Goal: Task Accomplishment & Management: Use online tool/utility

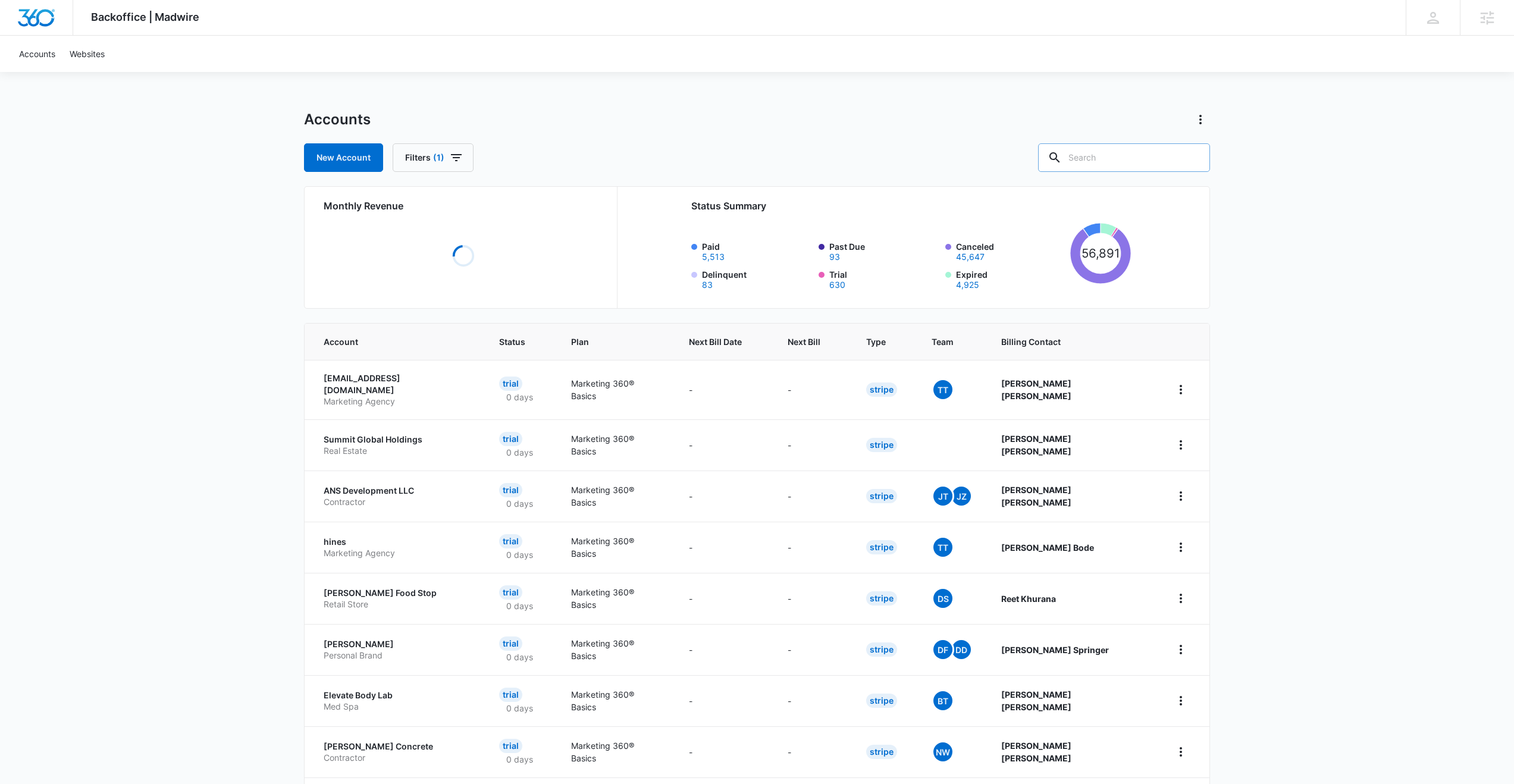
click at [1142, 156] on input "text" at bounding box center [1124, 157] width 172 height 28
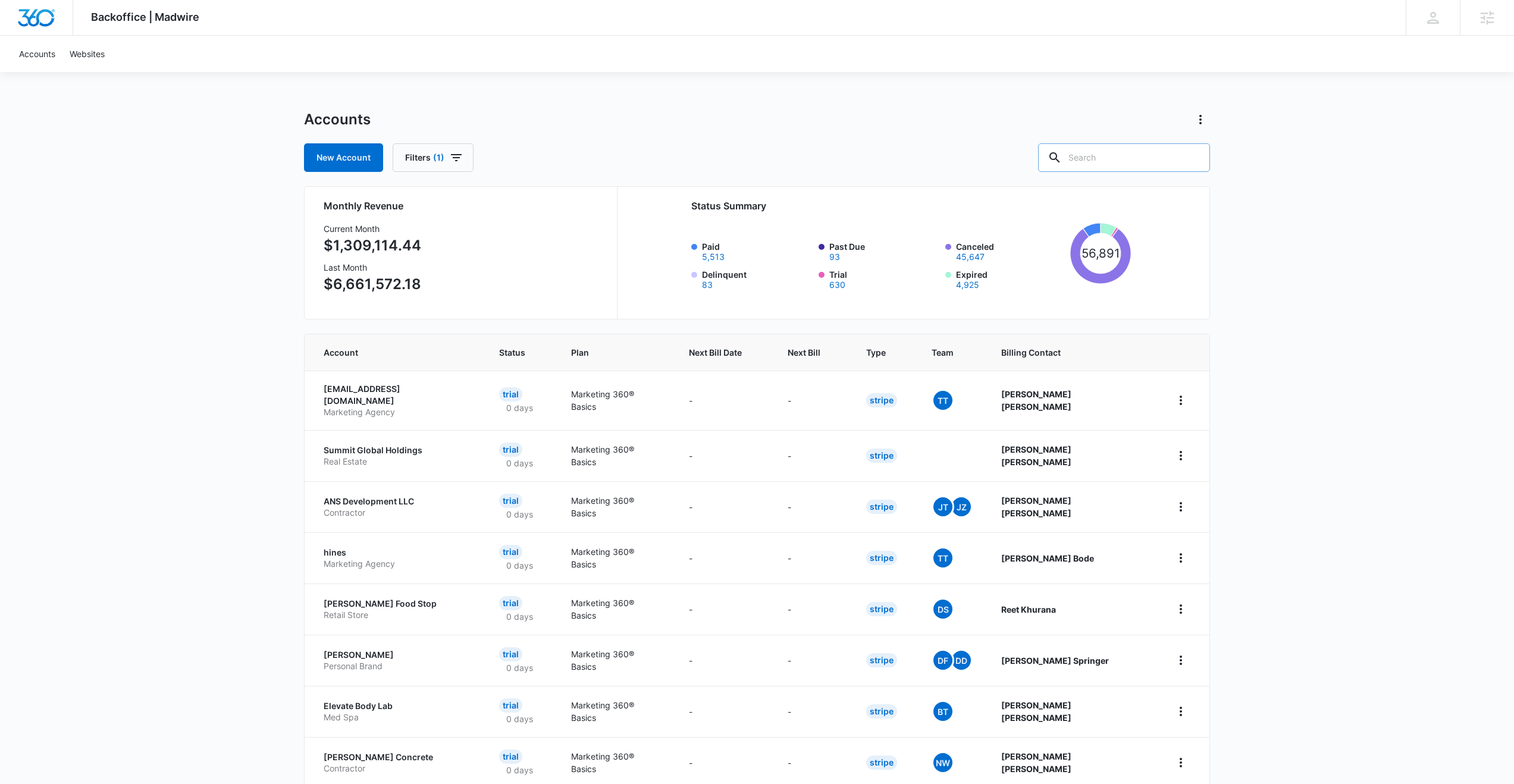
paste input "M337304"
type input "M337304"
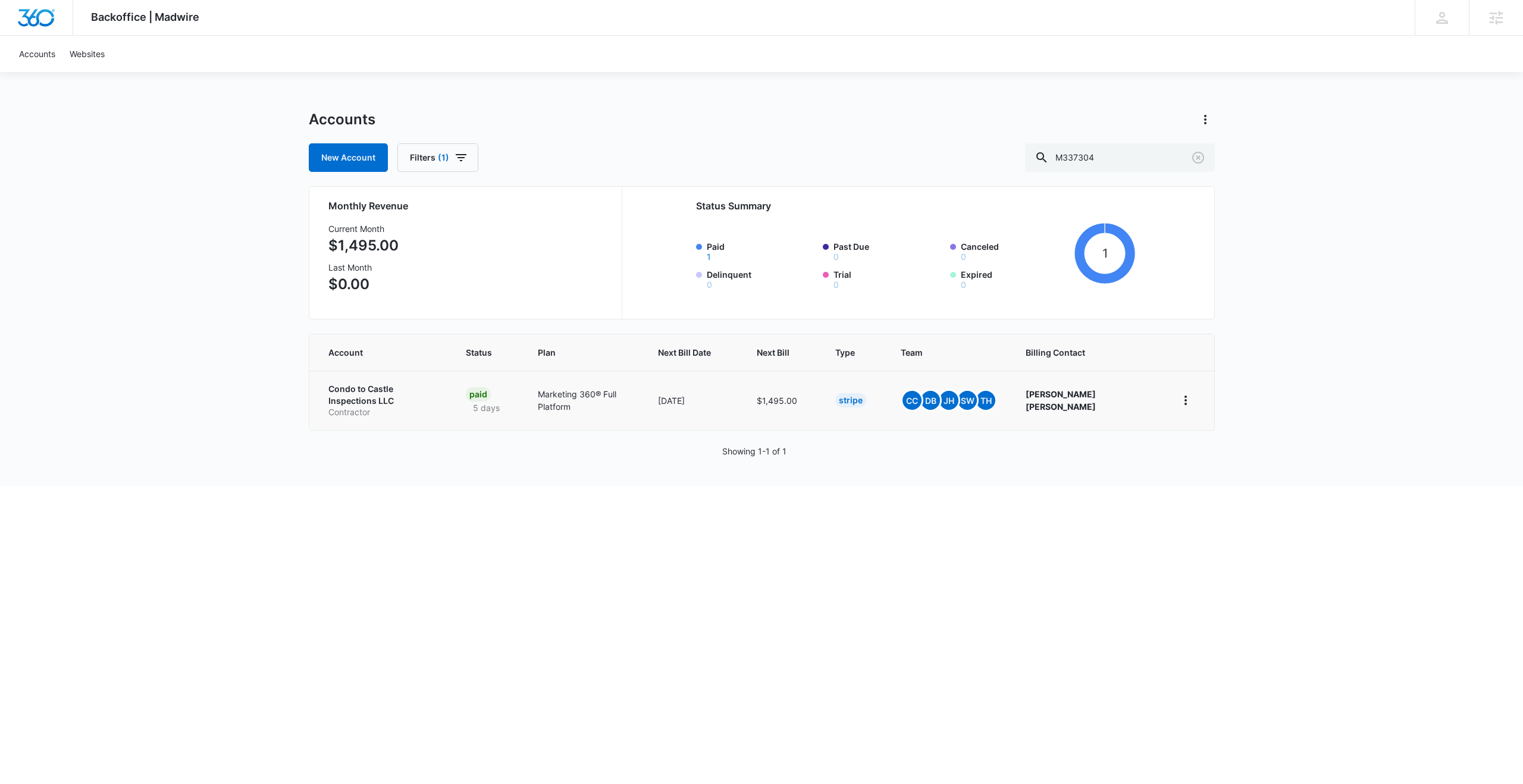
click at [401, 387] on p "Condo to Castle Inspections LLC" at bounding box center [383, 395] width 109 height 23
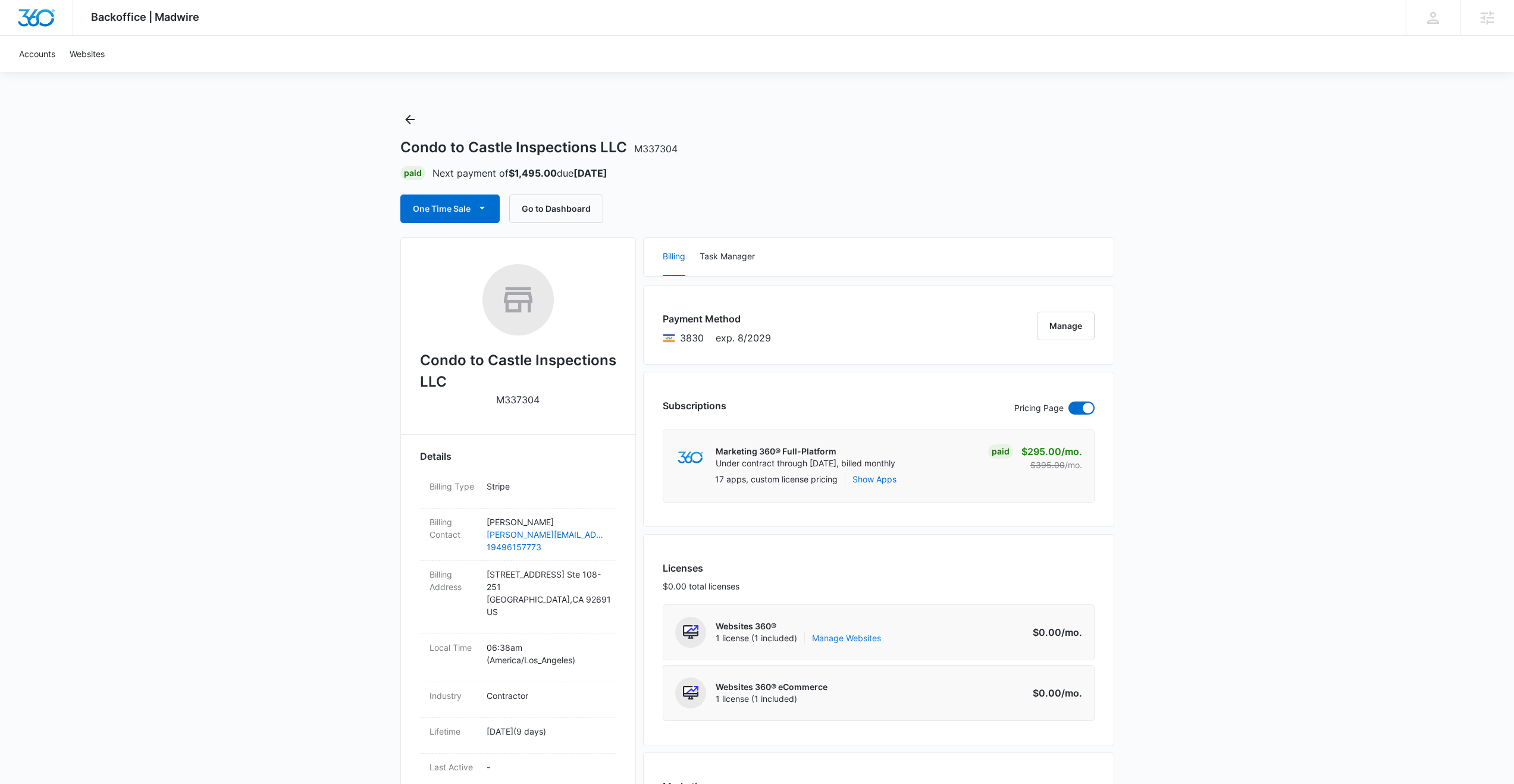
click at [847, 569] on link "Manage Websites" at bounding box center [846, 638] width 69 height 12
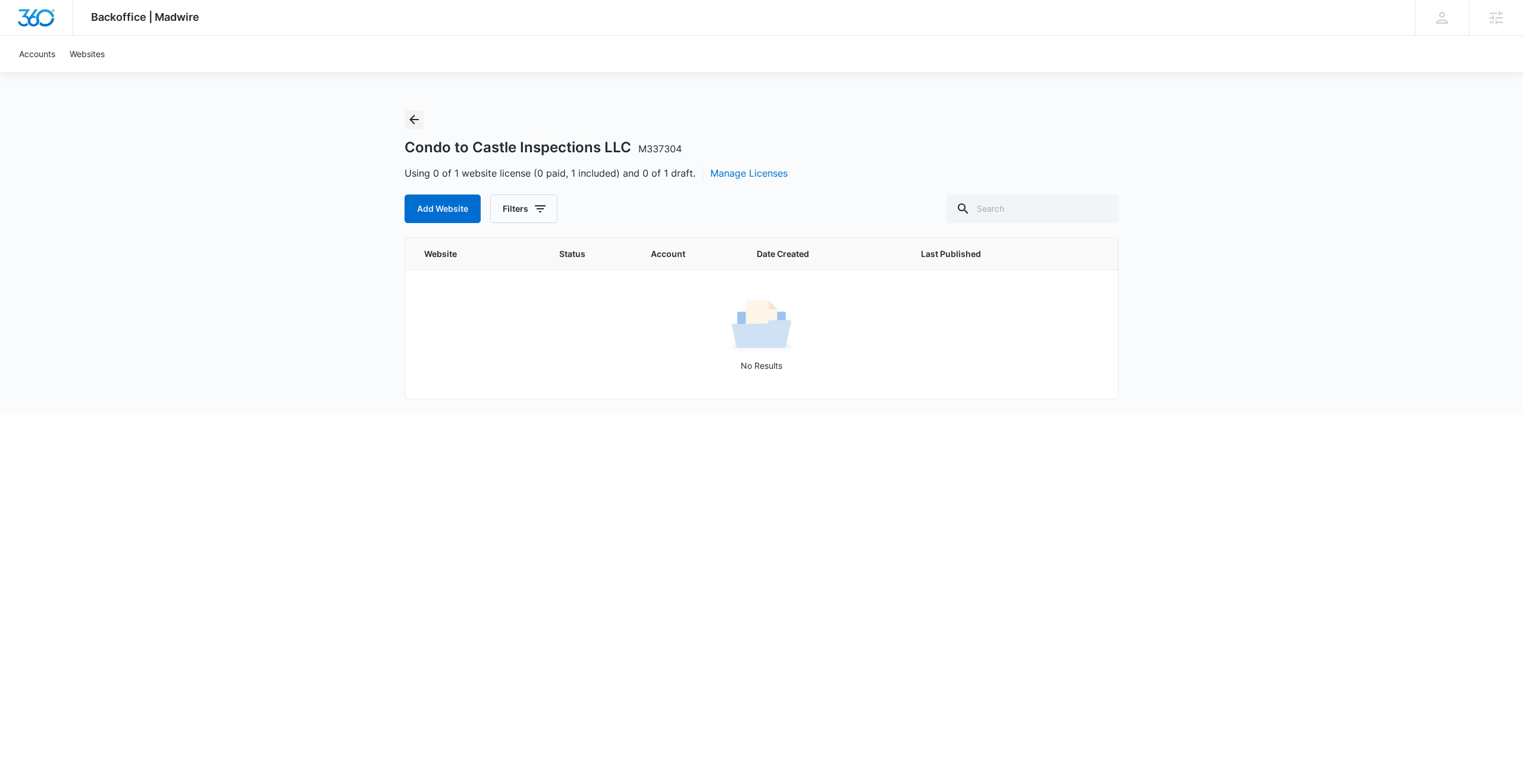
click at [420, 117] on icon "Back" at bounding box center [414, 119] width 14 height 14
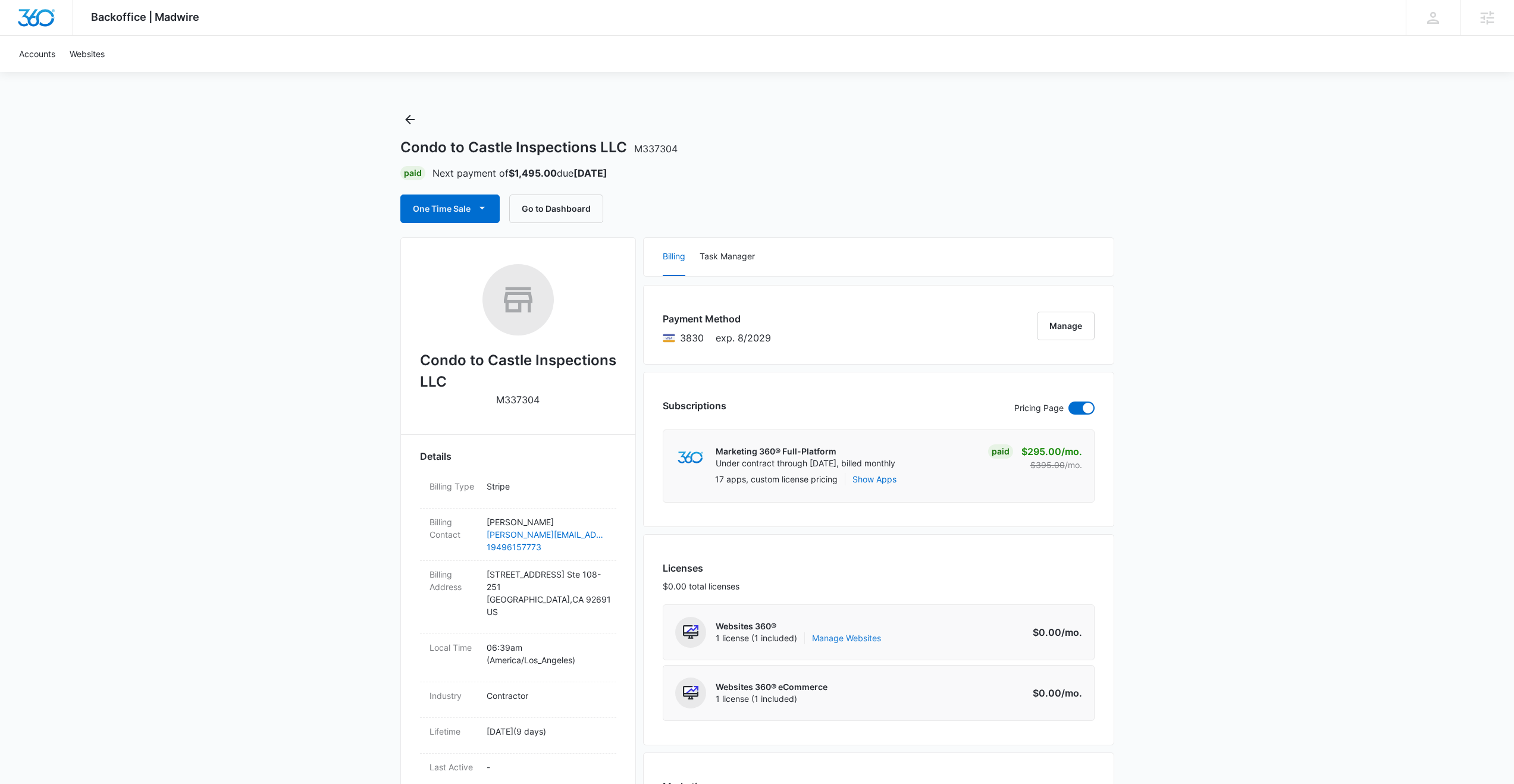
click at [853, 569] on link "Manage Websites" at bounding box center [846, 638] width 69 height 12
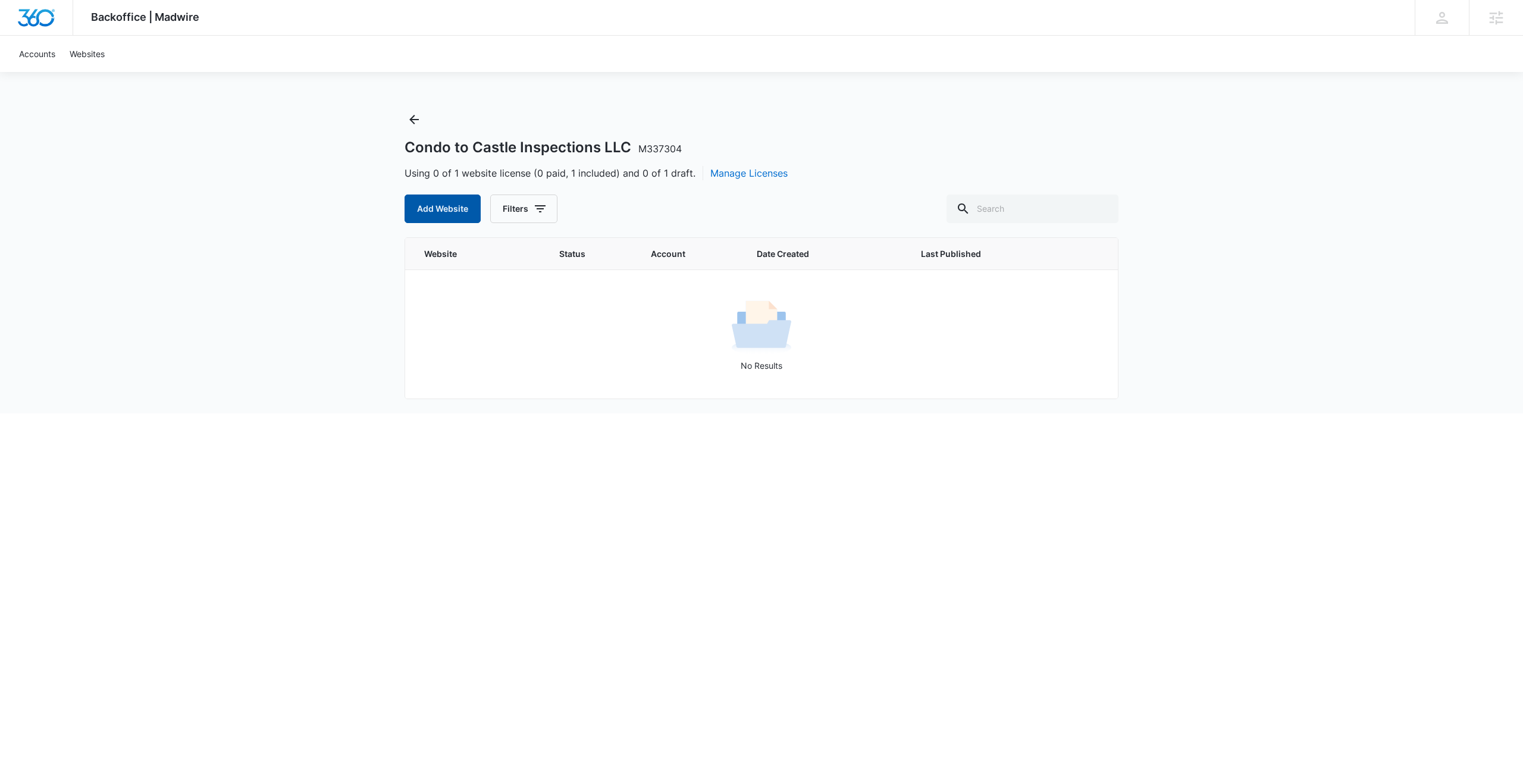
click at [443, 216] on button "Add Website" at bounding box center [443, 208] width 76 height 28
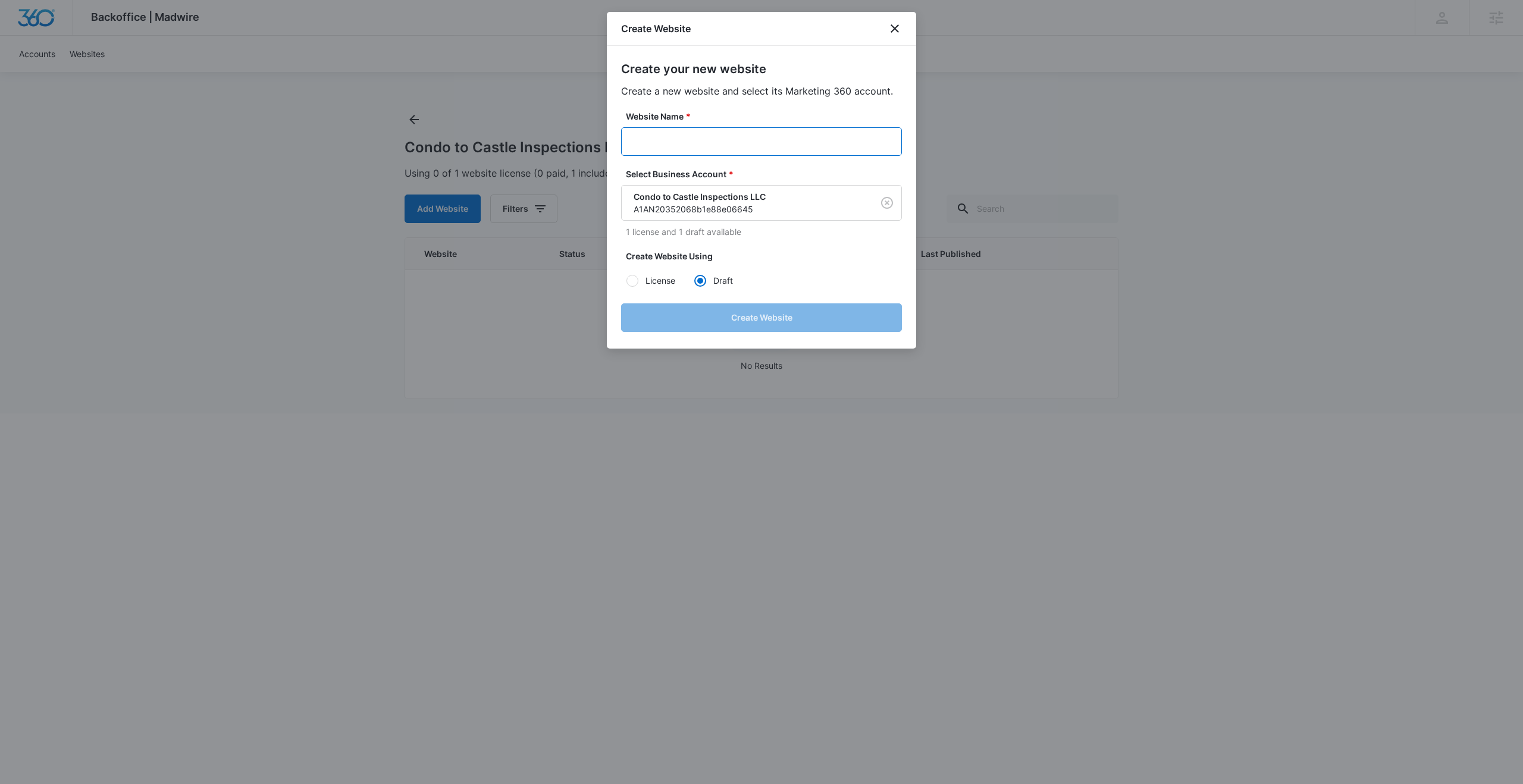
click at [687, 136] on input "Website Name *" at bounding box center [761, 141] width 281 height 28
paste input "M337304"
click at [685, 142] on input "M337304" at bounding box center [761, 141] width 281 height 28
paste input "Condo to Castle Inspections LLC"
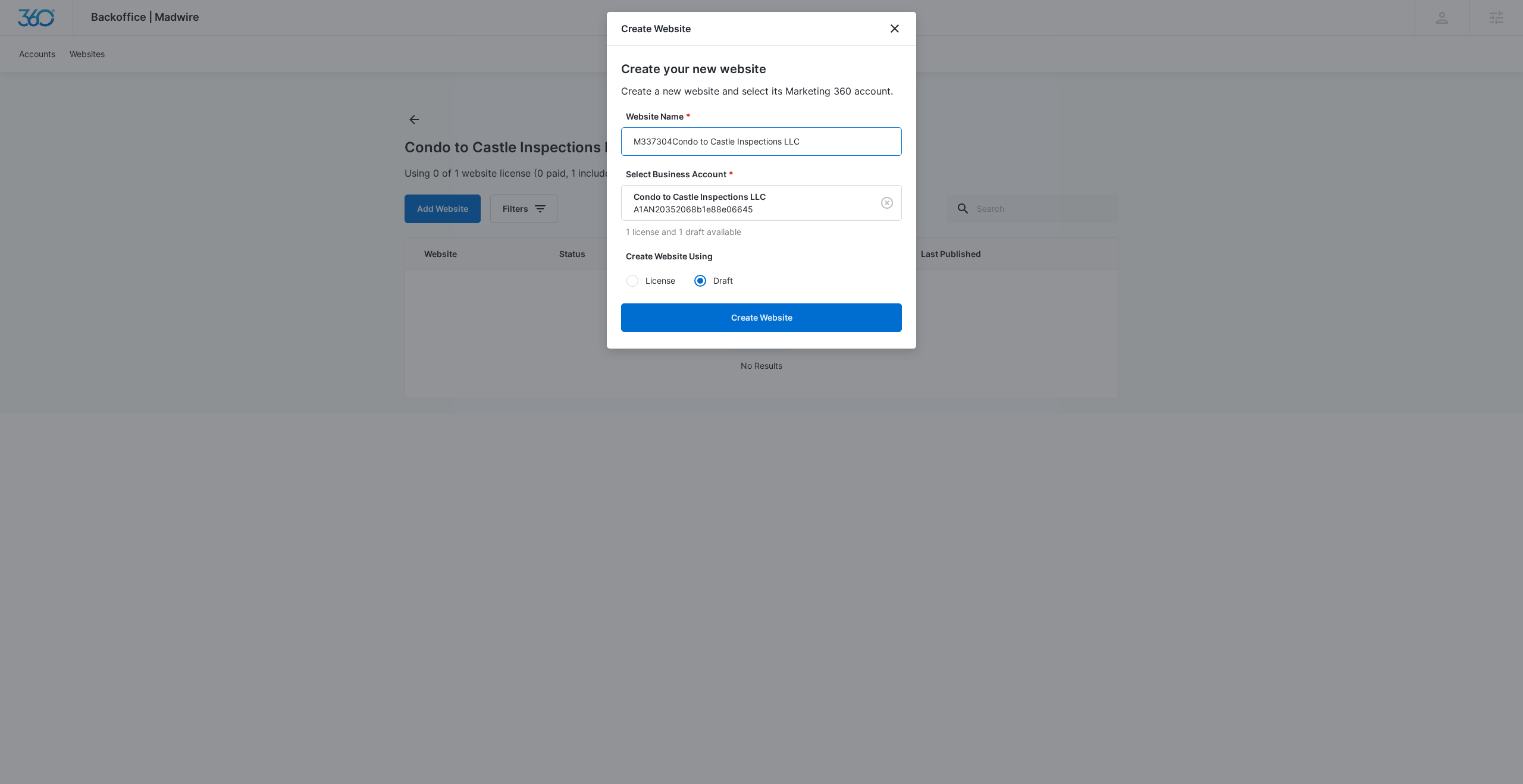
click at [701, 143] on input "M337304Condo to Castle Inspections LLC" at bounding box center [761, 141] width 281 height 28
click at [710, 143] on input "M337304Condoto Castle Inspections LLC" at bounding box center [761, 141] width 281 height 28
click at [734, 144] on input "M337304CondotoCastle Inspections LLC" at bounding box center [761, 141] width 281 height 28
click at [706, 141] on input "M337304CondotoCastle Inspections LLC" at bounding box center [761, 141] width 281 height 28
click at [700, 143] on input "M337304Condoto Castle Inspections LLC" at bounding box center [761, 141] width 281 height 28
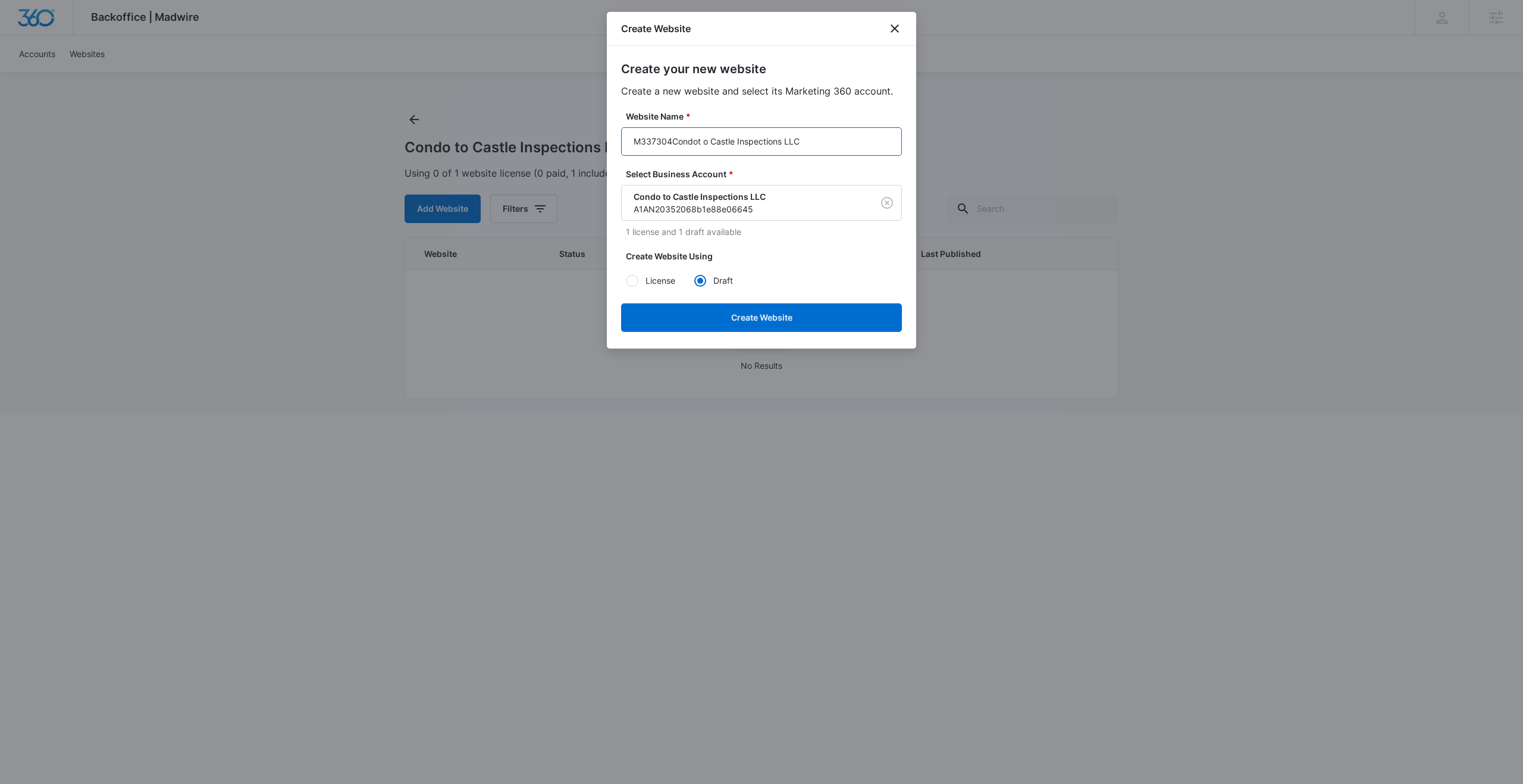
click at [672, 141] on input "M337304Condot o Castle Inspections LLC" at bounding box center [761, 141] width 281 height 28
click at [703, 141] on input "M337304- Condot o Castle Inspections LLC" at bounding box center [761, 141] width 281 height 28
click at [713, 141] on input "M337304- Condo t o Castle Inspections LLC" at bounding box center [761, 141] width 281 height 28
type input "M337304- Condo to Castle Inspections LLC"
click at [758, 314] on button "Create Website" at bounding box center [761, 317] width 281 height 28
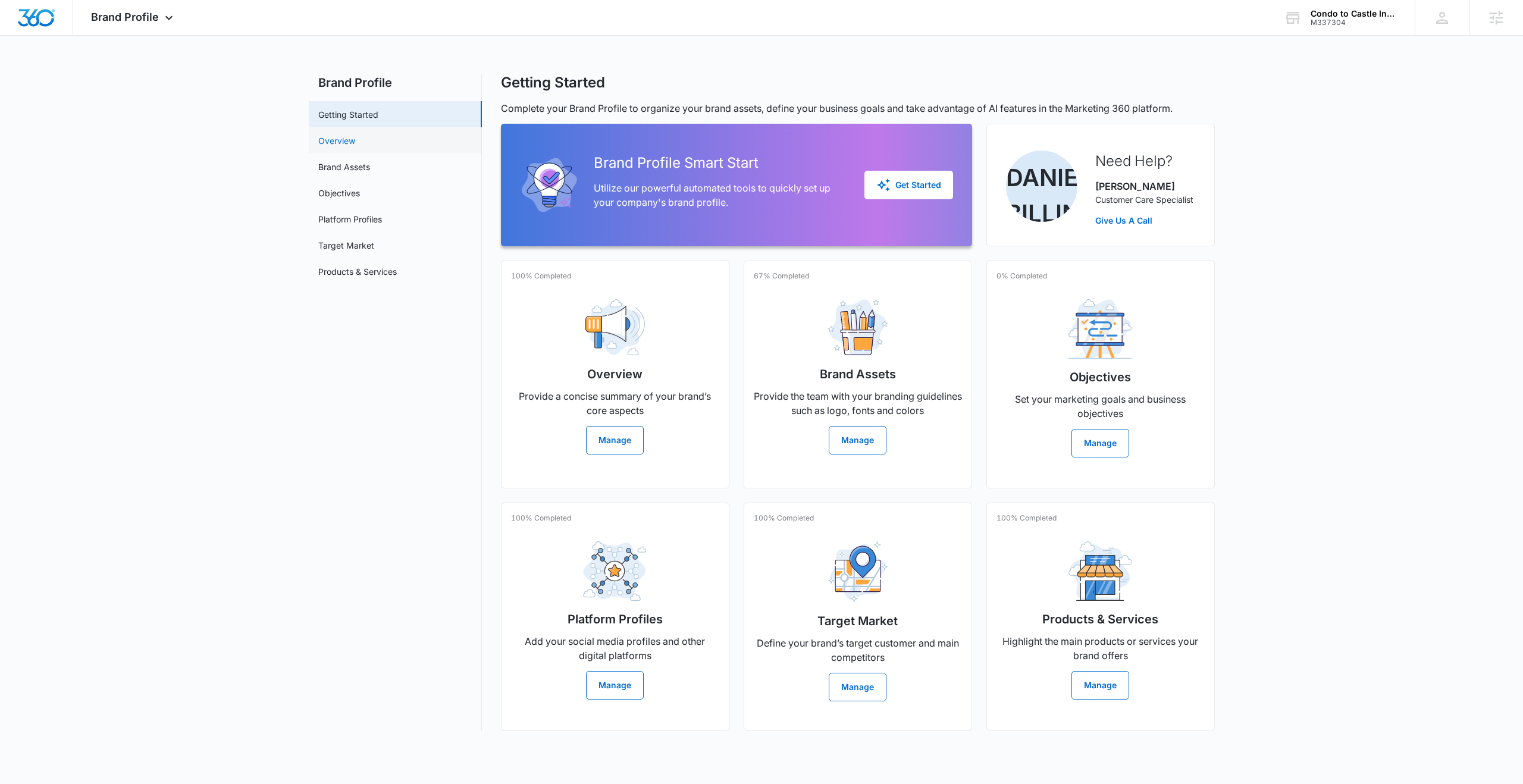
click at [339, 141] on link "Overview" at bounding box center [336, 140] width 37 height 12
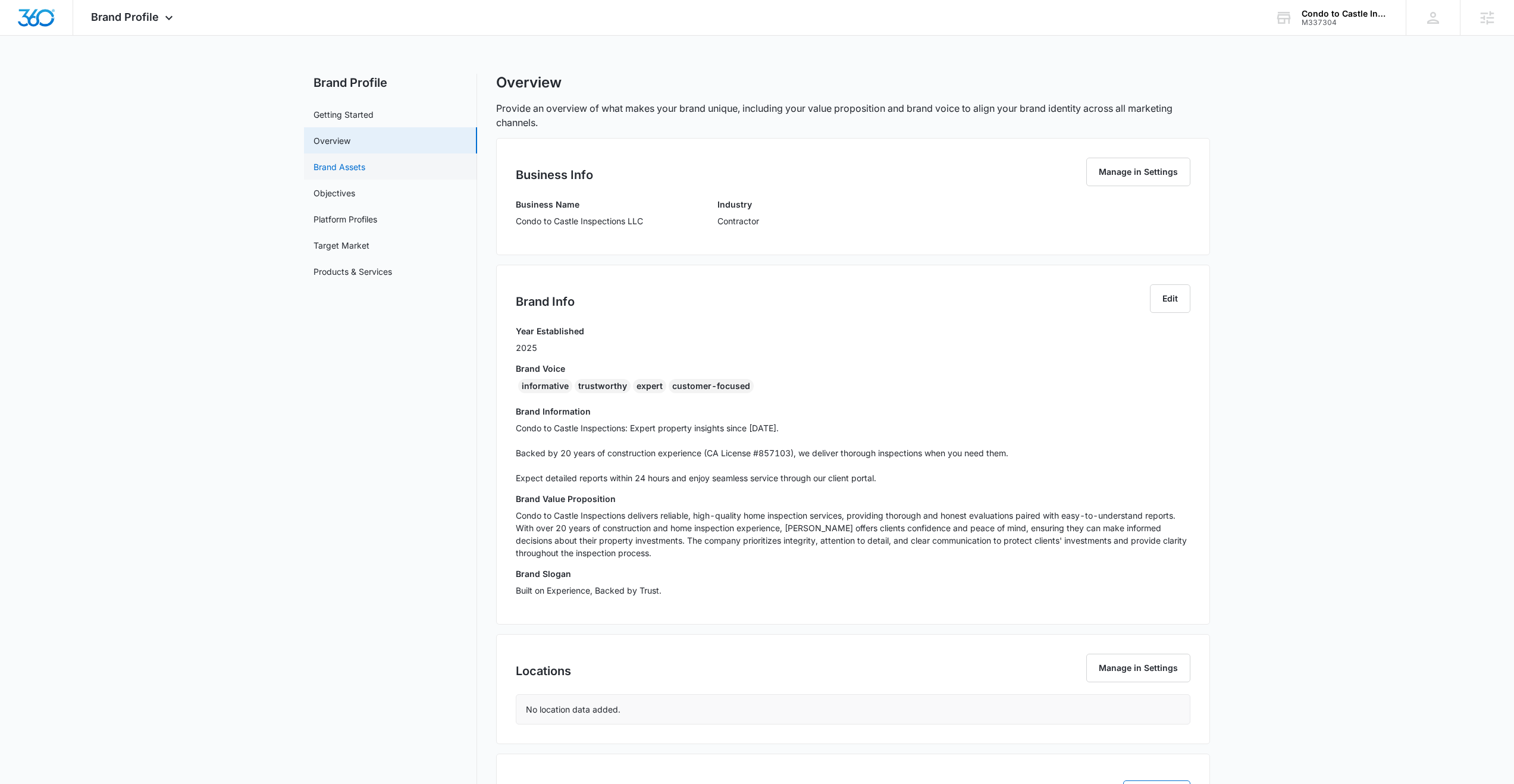
click at [347, 170] on link "Brand Assets" at bounding box center [339, 166] width 52 height 12
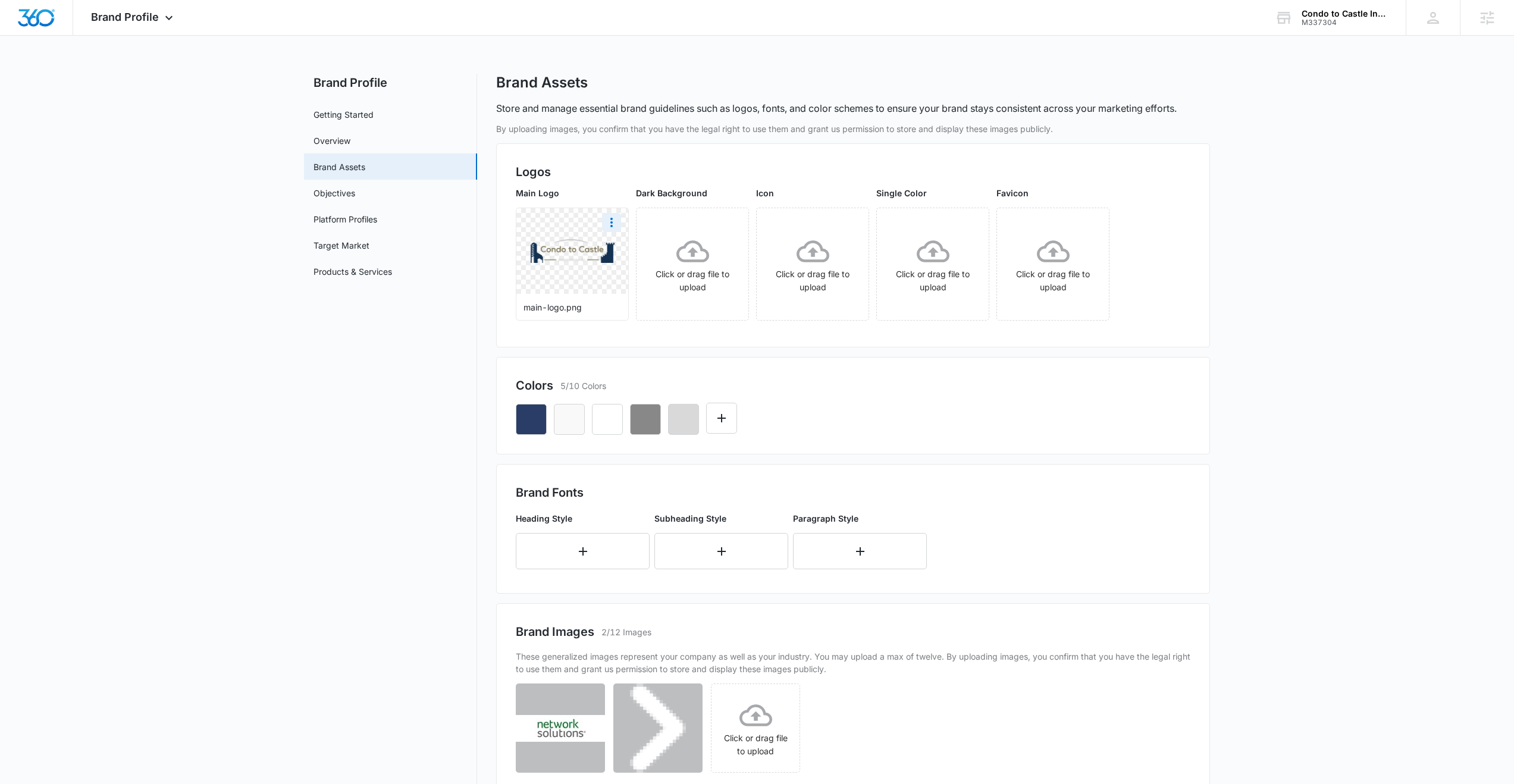
click at [607, 232] on div at bounding box center [572, 251] width 112 height 86
click at [611, 226] on icon "More" at bounding box center [612, 223] width 14 height 14
click at [625, 256] on div "Download" at bounding box center [636, 256] width 39 height 8
